Goal: Task Accomplishment & Management: Manage account settings

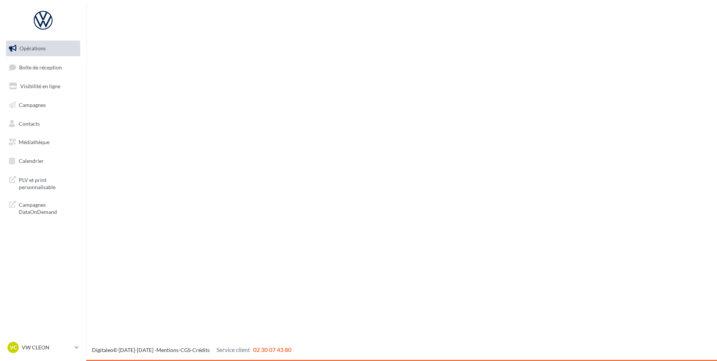
drag, startPoint x: 0, startPoint y: 0, endPoint x: 47, endPoint y: 76, distance: 89.2
click at [47, 77] on ul "Opérations Boîte de réception Visibilité en ligne Campagnes Contacts Médiathèqu…" at bounding box center [43, 104] width 80 height 134
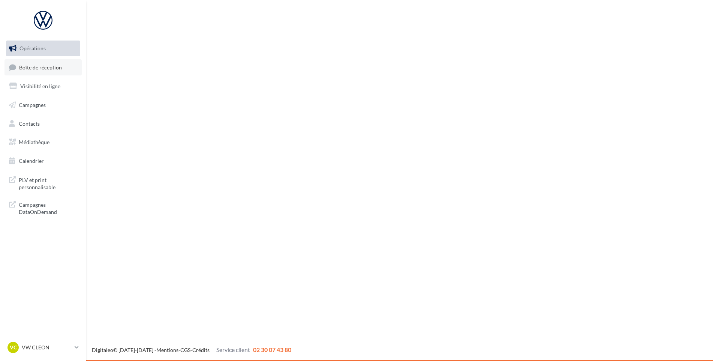
click at [48, 74] on link "Boîte de réception" at bounding box center [42, 67] width 77 height 16
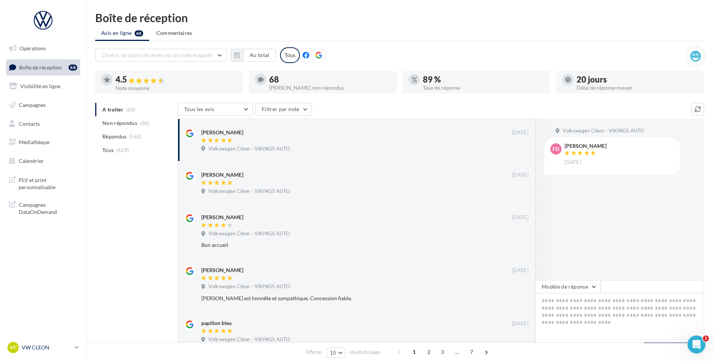
click at [61, 346] on p "VW CLEON" at bounding box center [47, 346] width 50 height 7
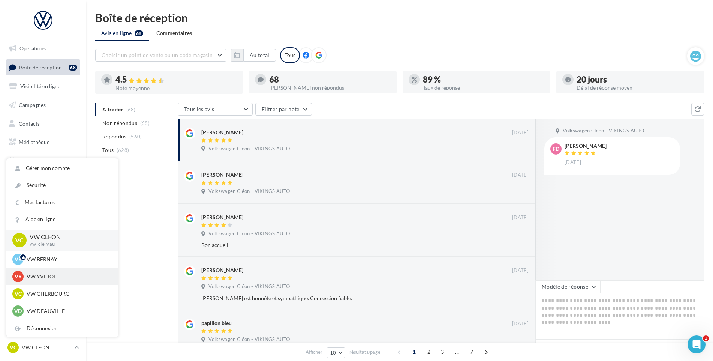
scroll to position [187, 0]
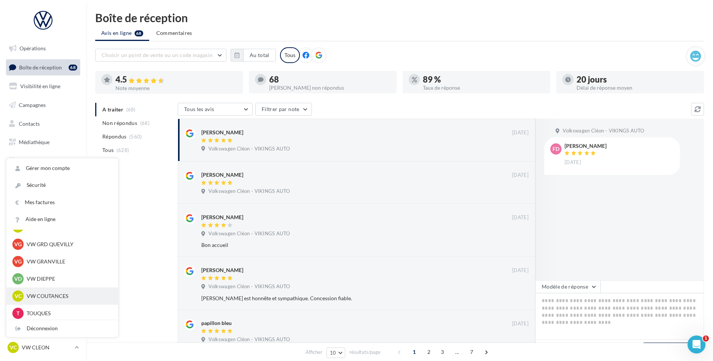
click at [63, 298] on p "VW COUTANCES" at bounding box center [68, 295] width 82 height 7
